Goal: Information Seeking & Learning: Learn about a topic

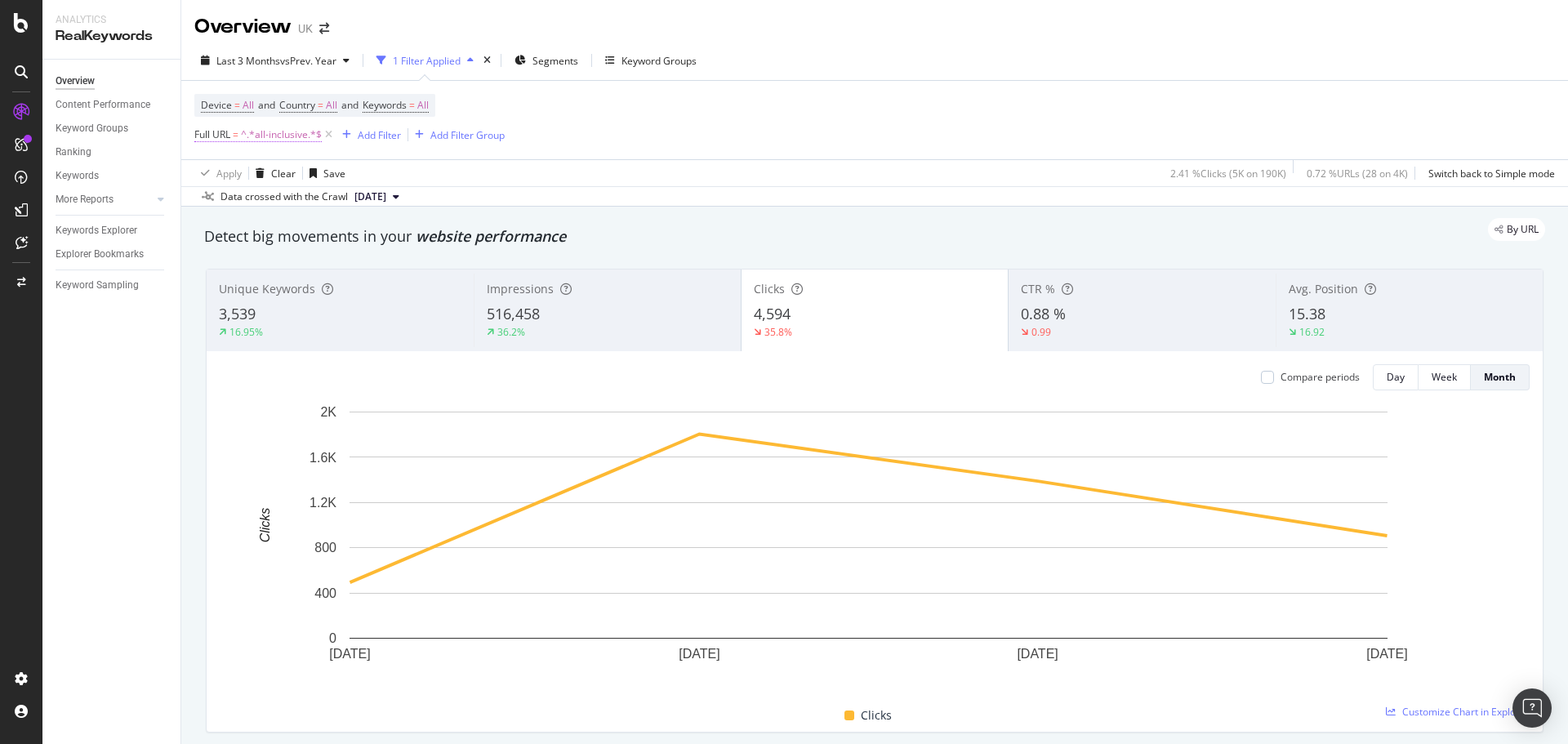
click at [294, 124] on span "^.*all-inclusive.*$" at bounding box center [281, 135] width 81 height 23
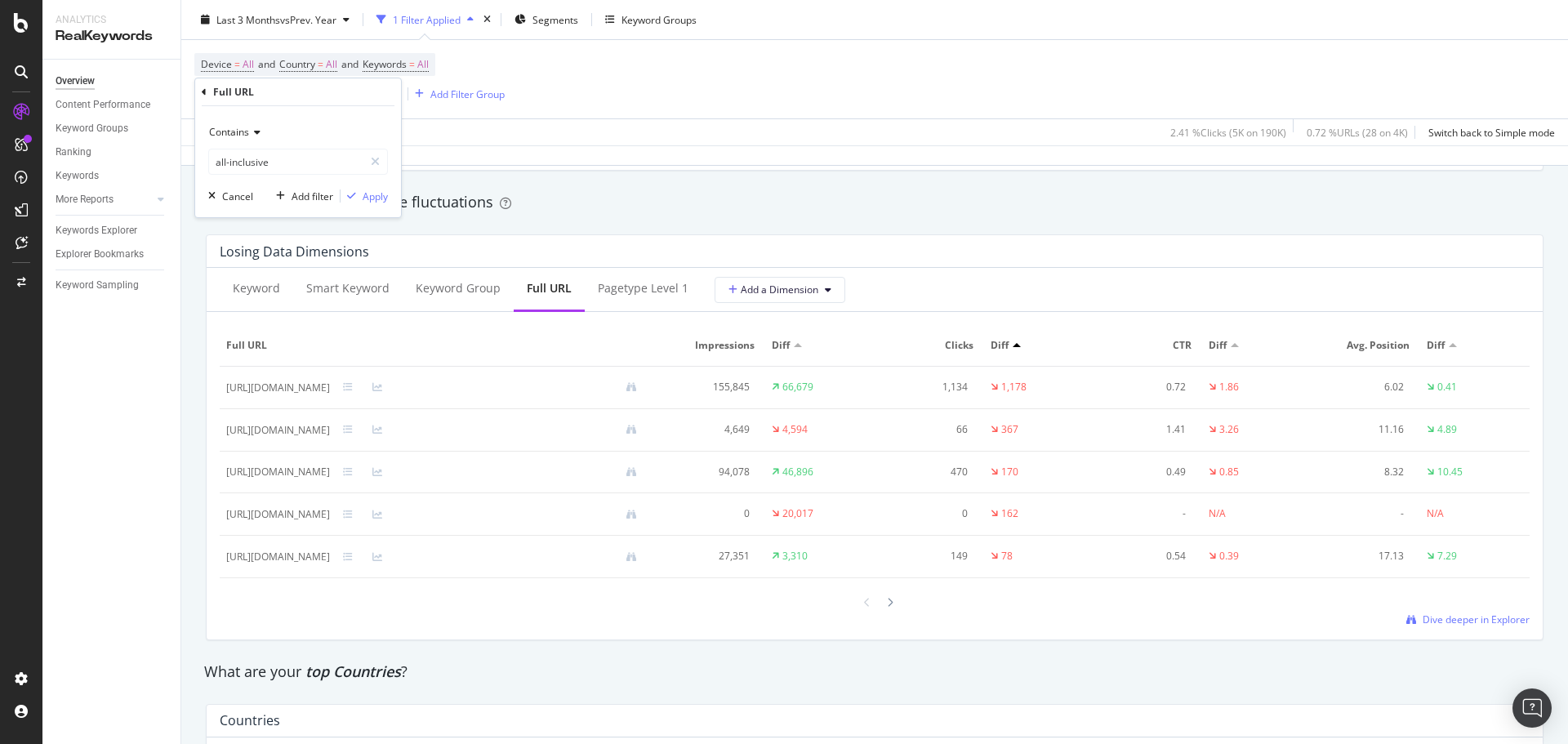
click at [233, 143] on div "Contains" at bounding box center [298, 132] width 180 height 26
click at [206, 92] on icon at bounding box center [204, 92] width 5 height 10
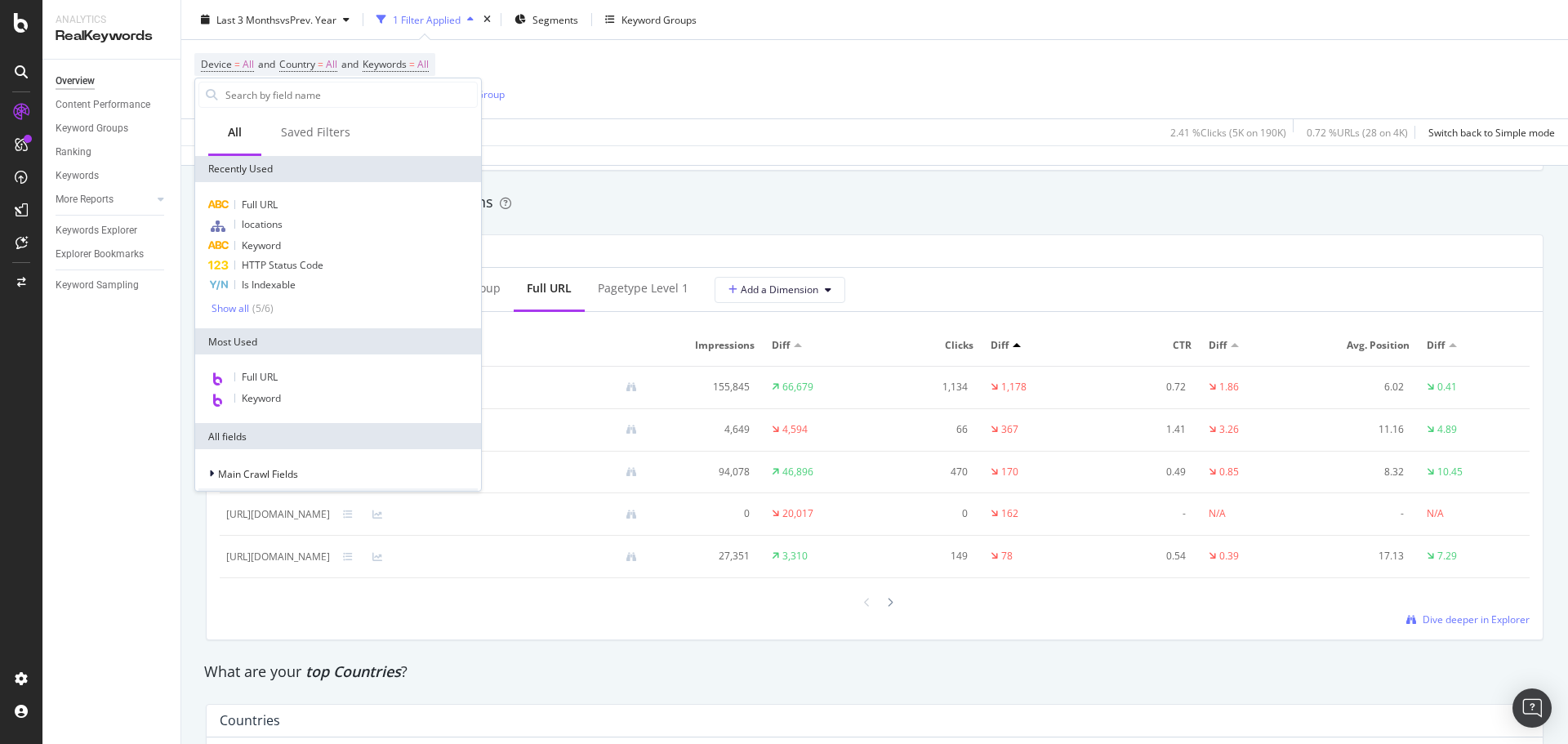
click at [282, 193] on div "Full URL locations Keyword HTTP Status Code Is Indexable Show all ( 5 / 6 )" at bounding box center [337, 255] width 286 height 147
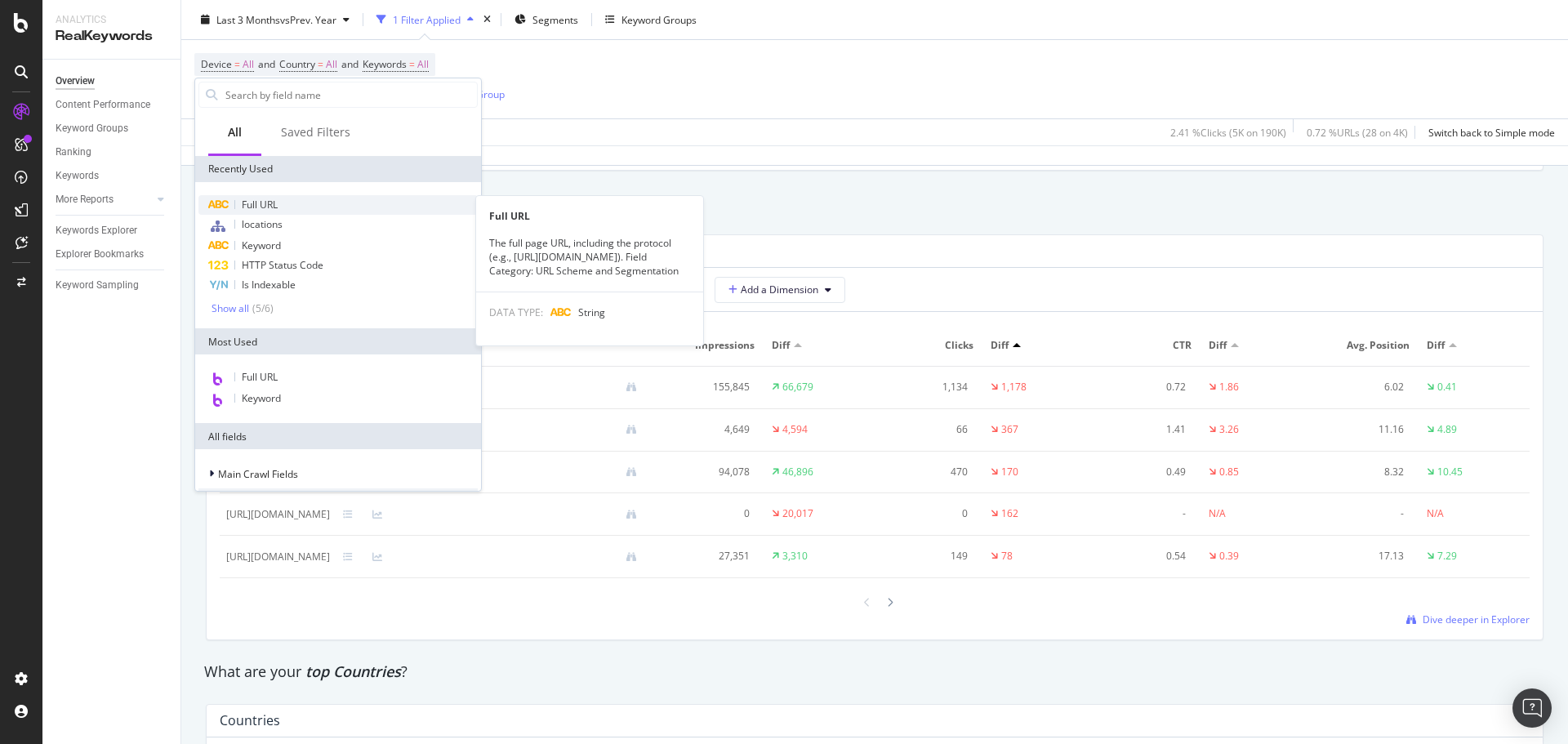
click at [281, 201] on div "Full URL" at bounding box center [338, 204] width 280 height 19
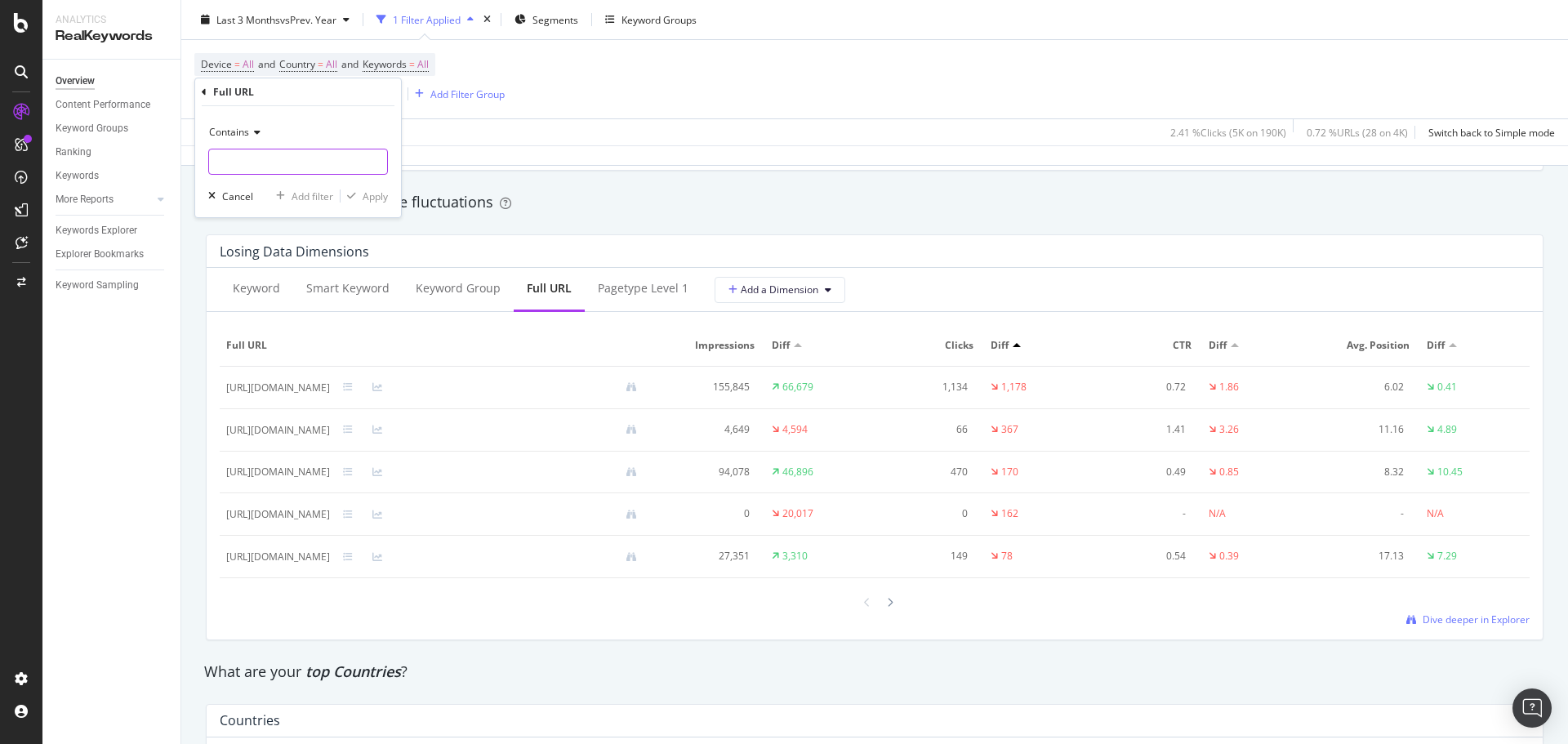
click at [269, 157] on input "text" at bounding box center [298, 161] width 178 height 26
paste input "[URL][DOMAIN_NAME]"
type input "[URL][DOMAIN_NAME]"
click at [373, 206] on div "Contains [URL][DOMAIN_NAME] Cancel Add filter Apply" at bounding box center [297, 161] width 206 height 111
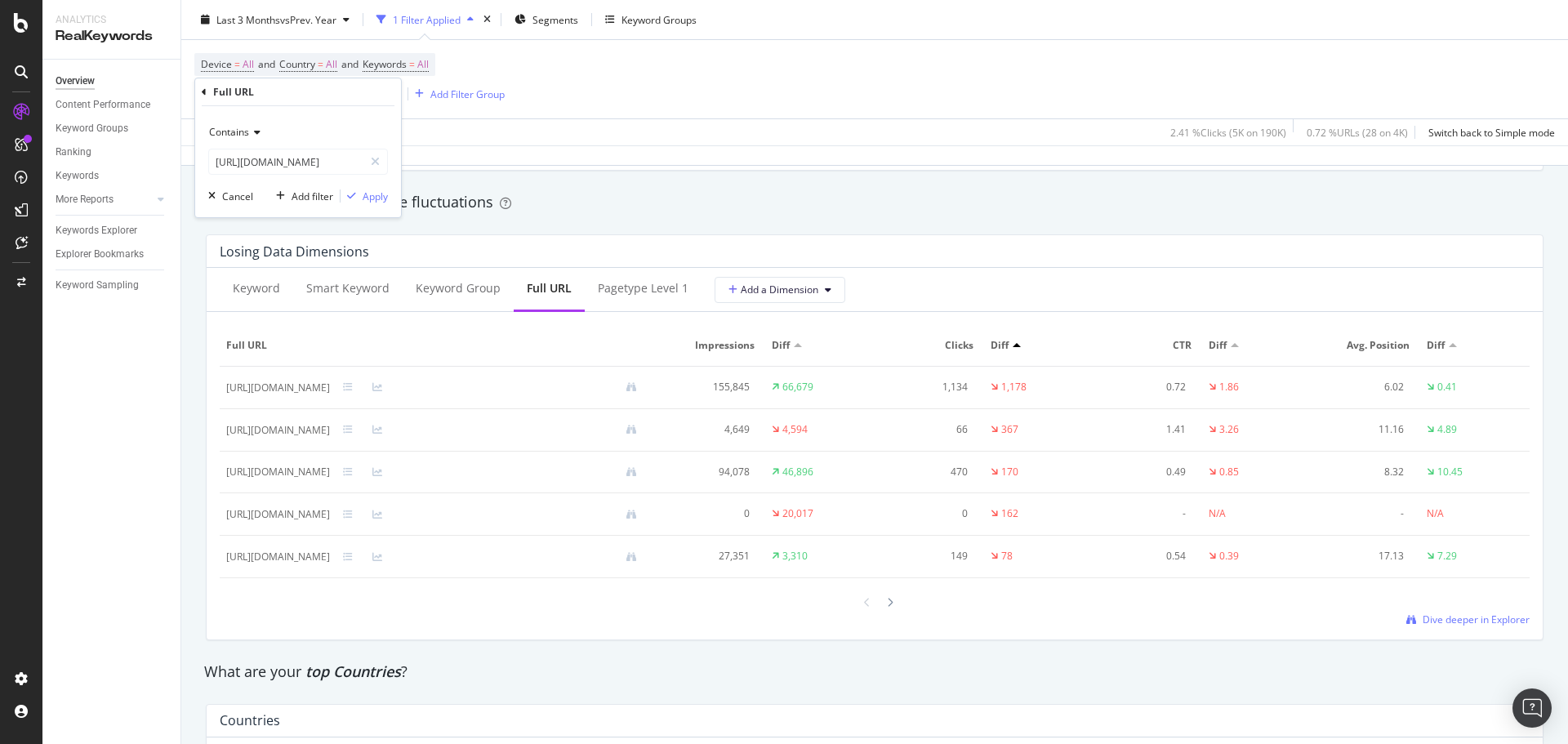
scroll to position [0, 0]
click at [374, 203] on div "Apply" at bounding box center [375, 197] width 25 height 14
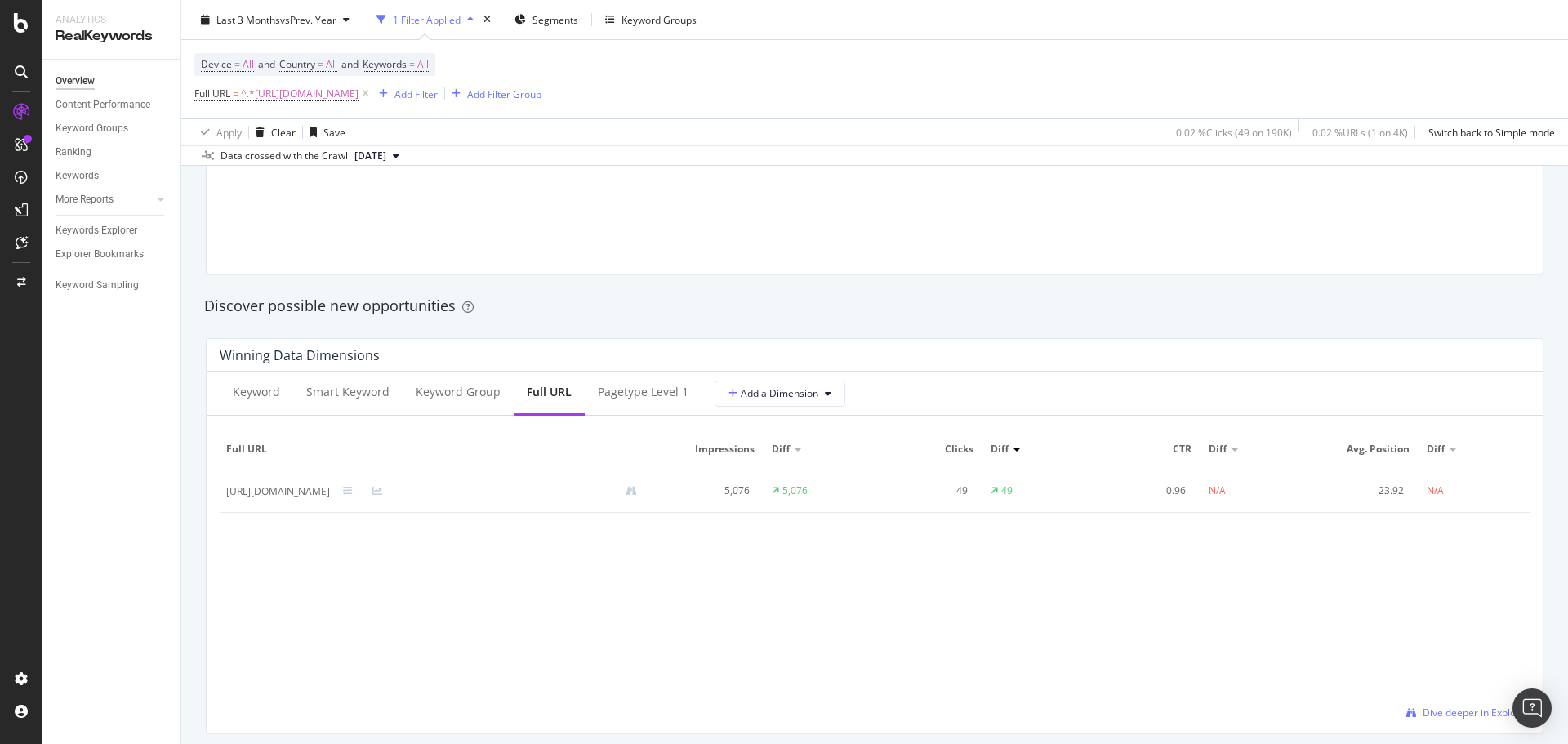
scroll to position [1388, 0]
click at [249, 377] on div "Keyword" at bounding box center [256, 391] width 74 height 45
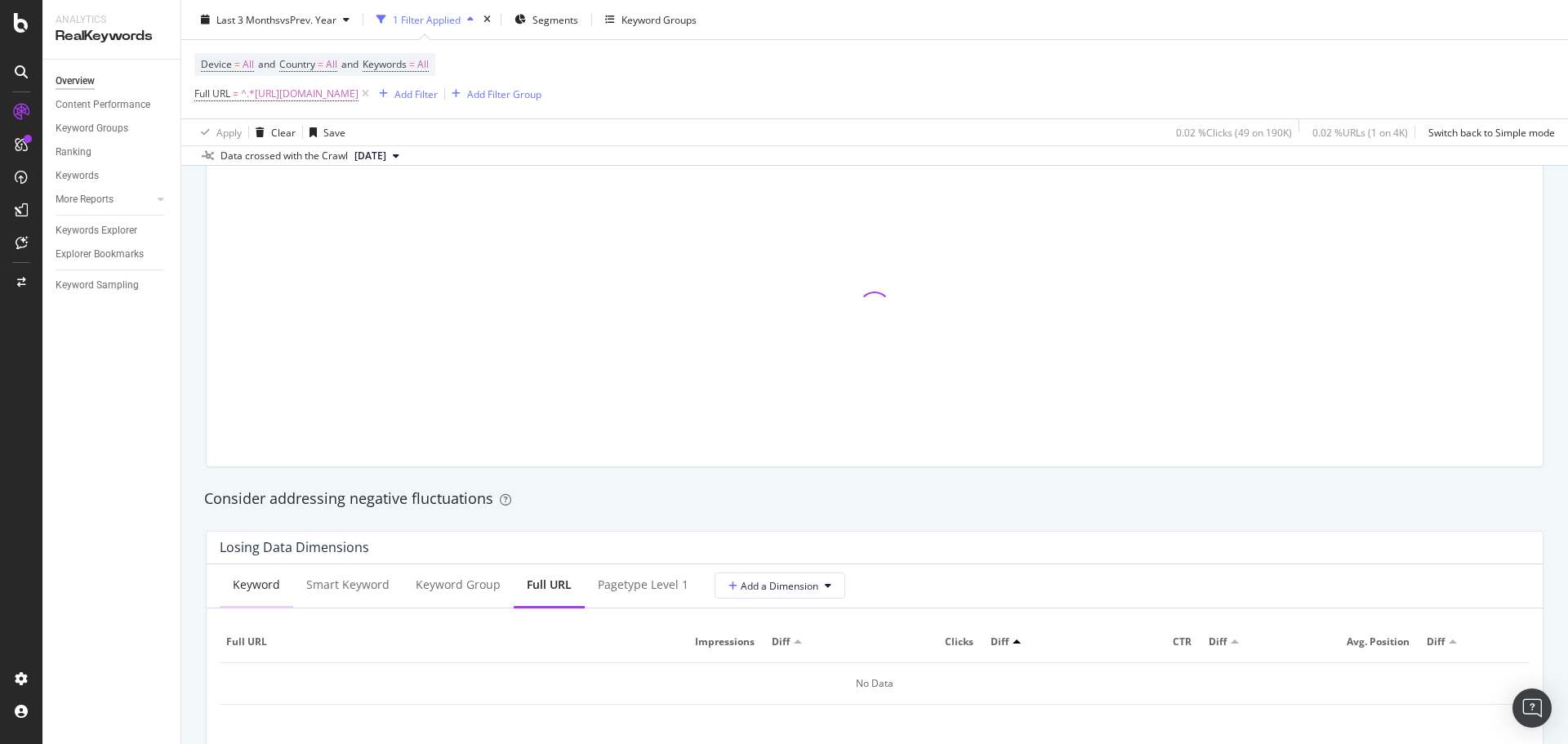
scroll to position [1307, 0]
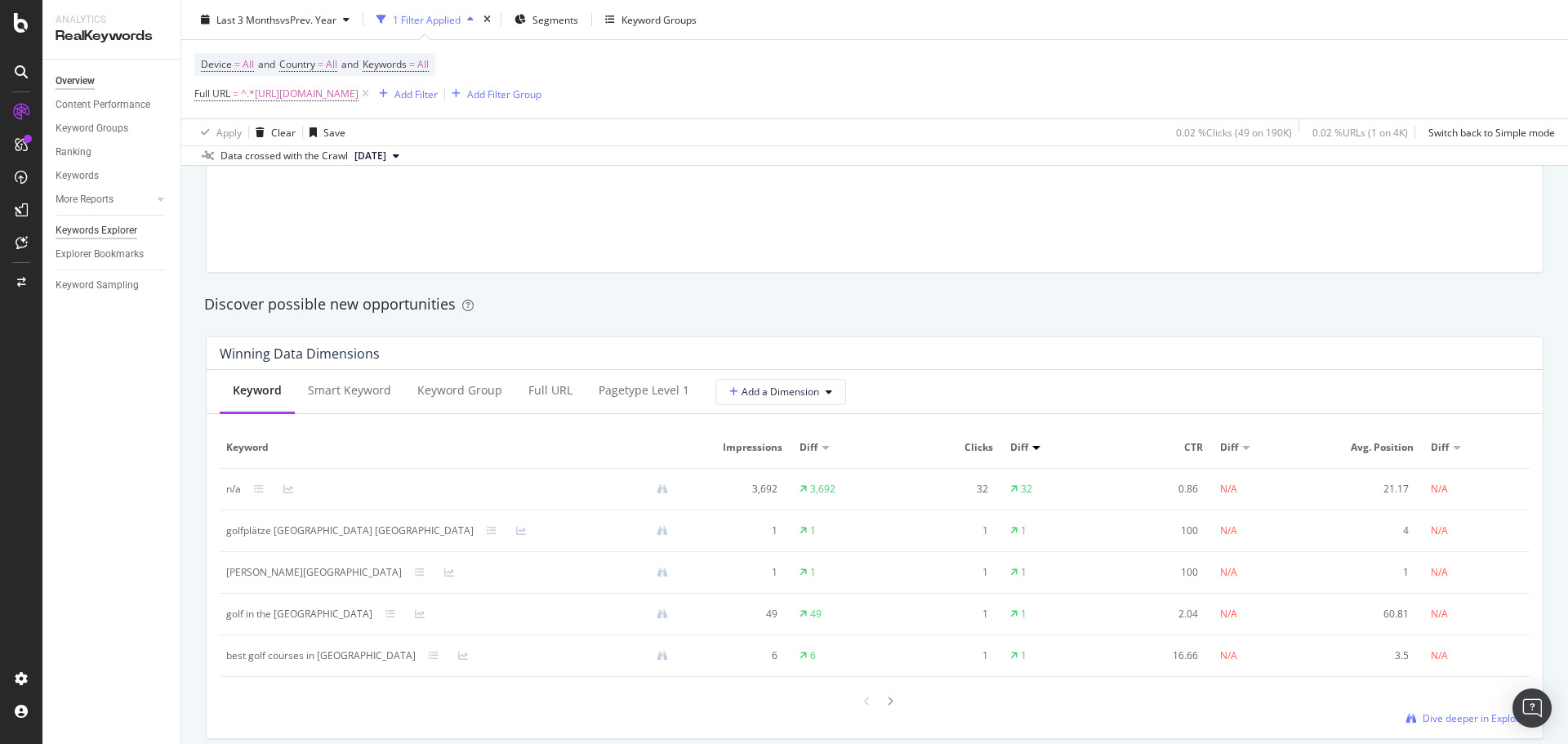
click at [116, 225] on div "Keywords Explorer" at bounding box center [97, 230] width 81 height 17
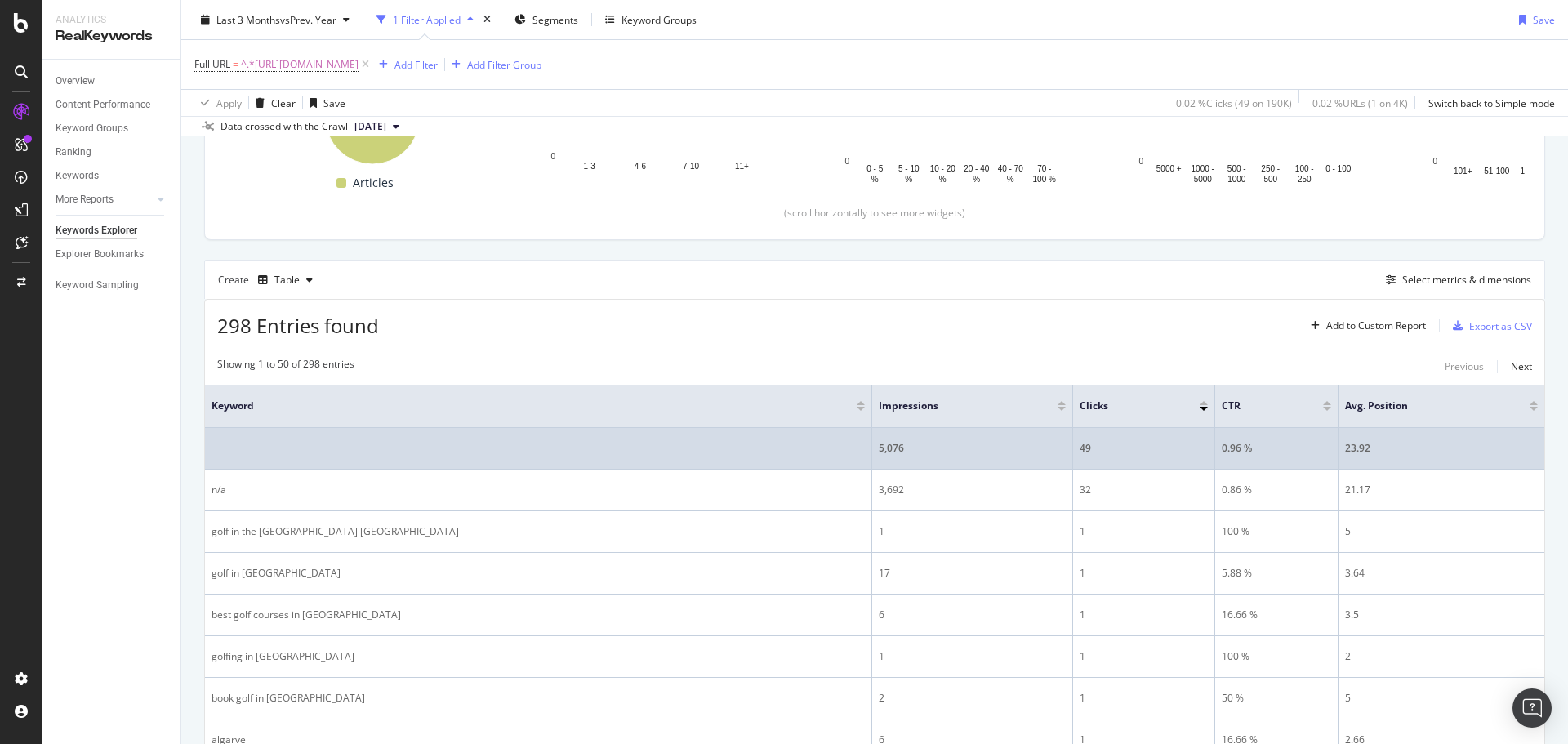
scroll to position [346, 0]
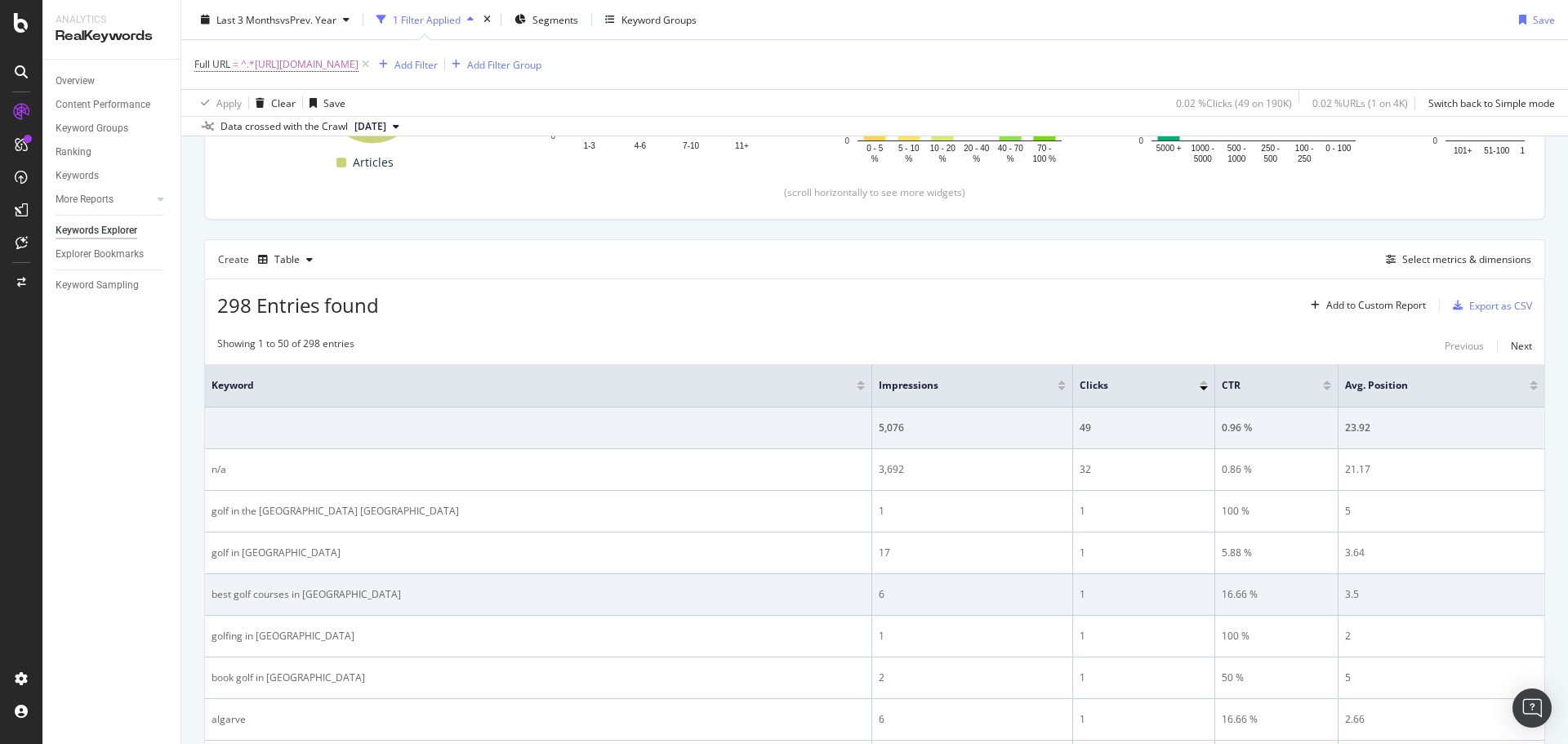
click at [296, 599] on div "best golf courses in [GEOGRAPHIC_DATA]" at bounding box center [538, 594] width 653 height 14
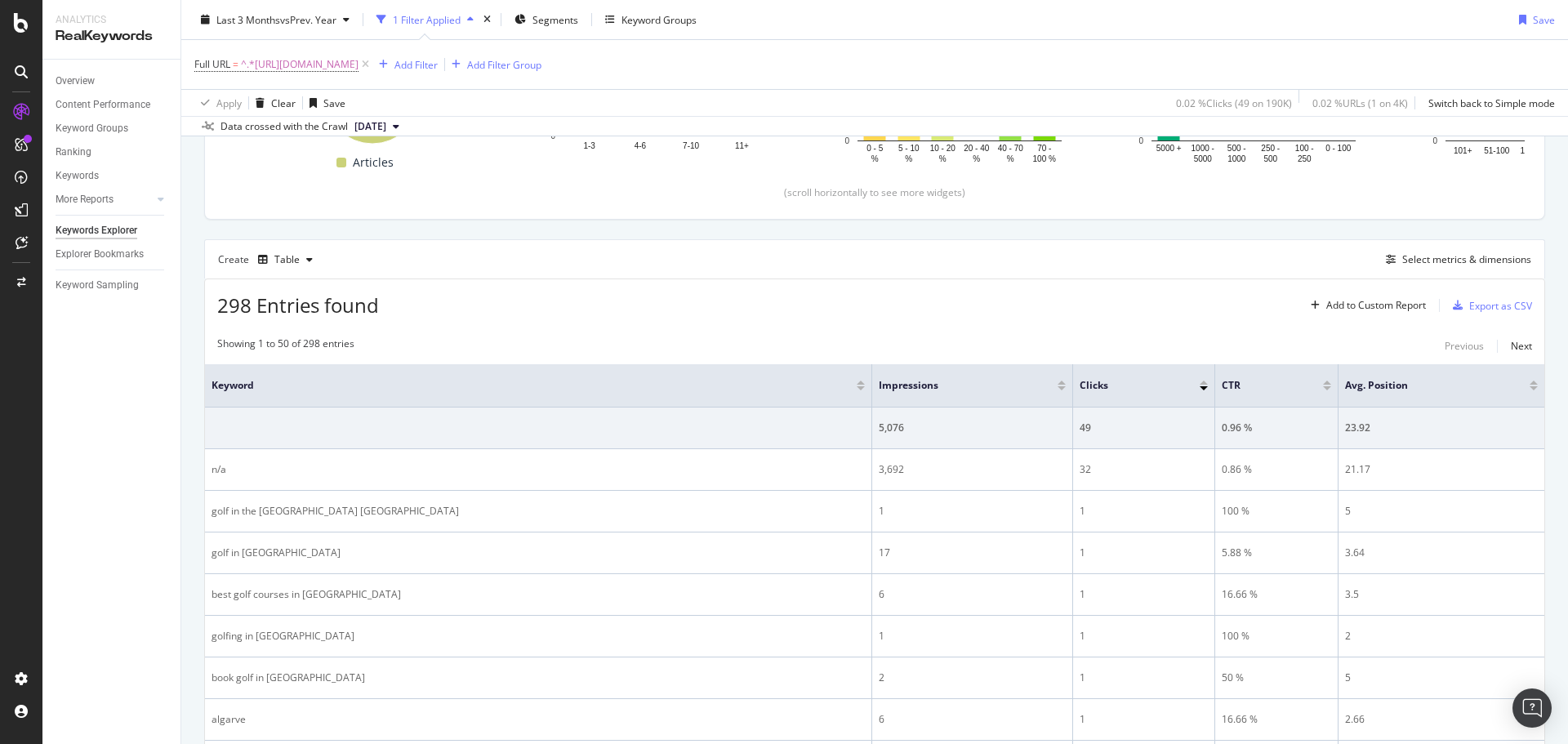
click at [872, 314] on div "298 Entries found Add to Custom Report Export as CSV" at bounding box center [875, 299] width 1340 height 40
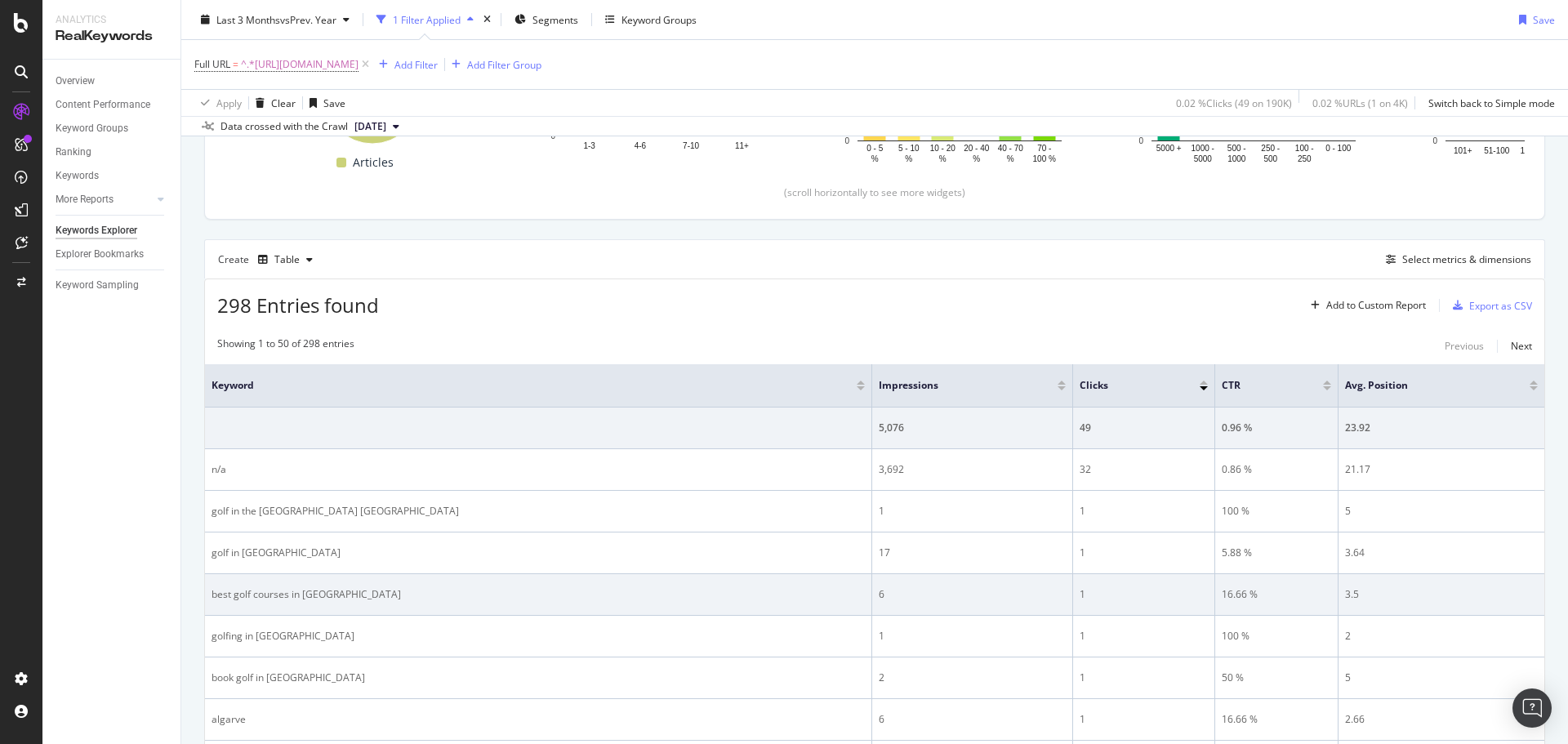
click at [243, 597] on div "best golf courses in [GEOGRAPHIC_DATA]" at bounding box center [538, 594] width 653 height 14
copy div "best golf courses in [GEOGRAPHIC_DATA]"
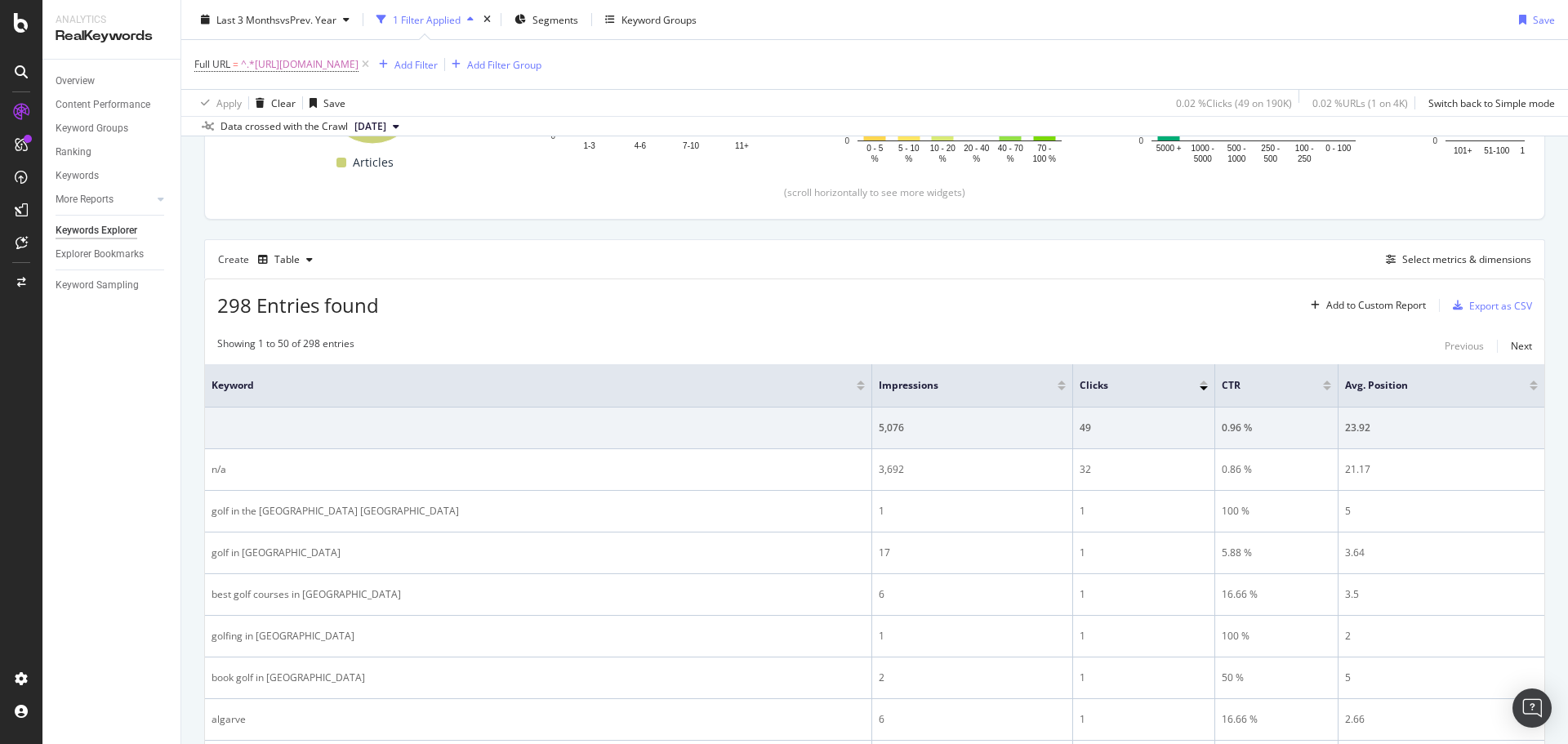
click at [430, 336] on div "Showing 1 to 50 of 298 entries Previous Next" at bounding box center [875, 346] width 1340 height 19
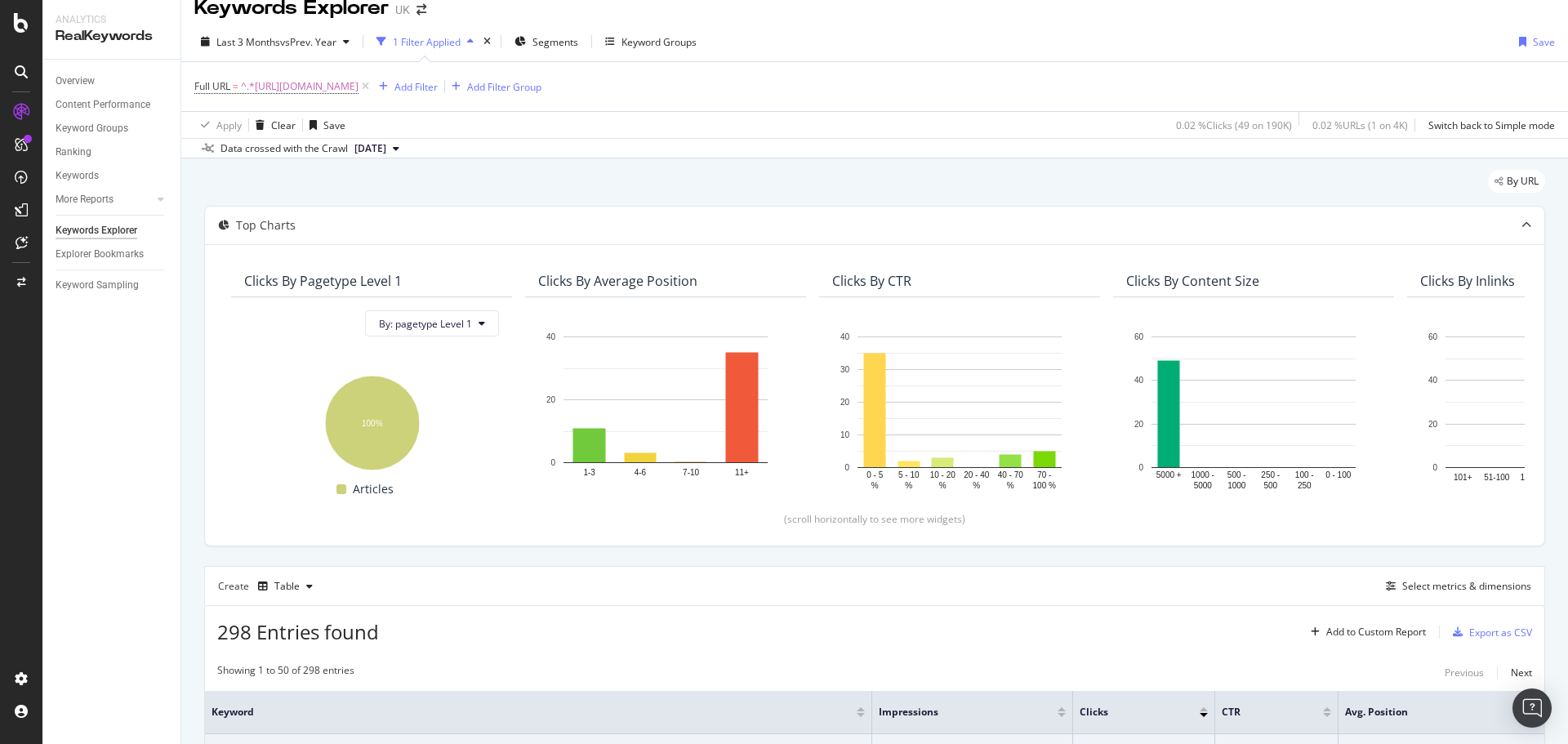
scroll to position [0, 0]
